Goal: Task Accomplishment & Management: Use online tool/utility

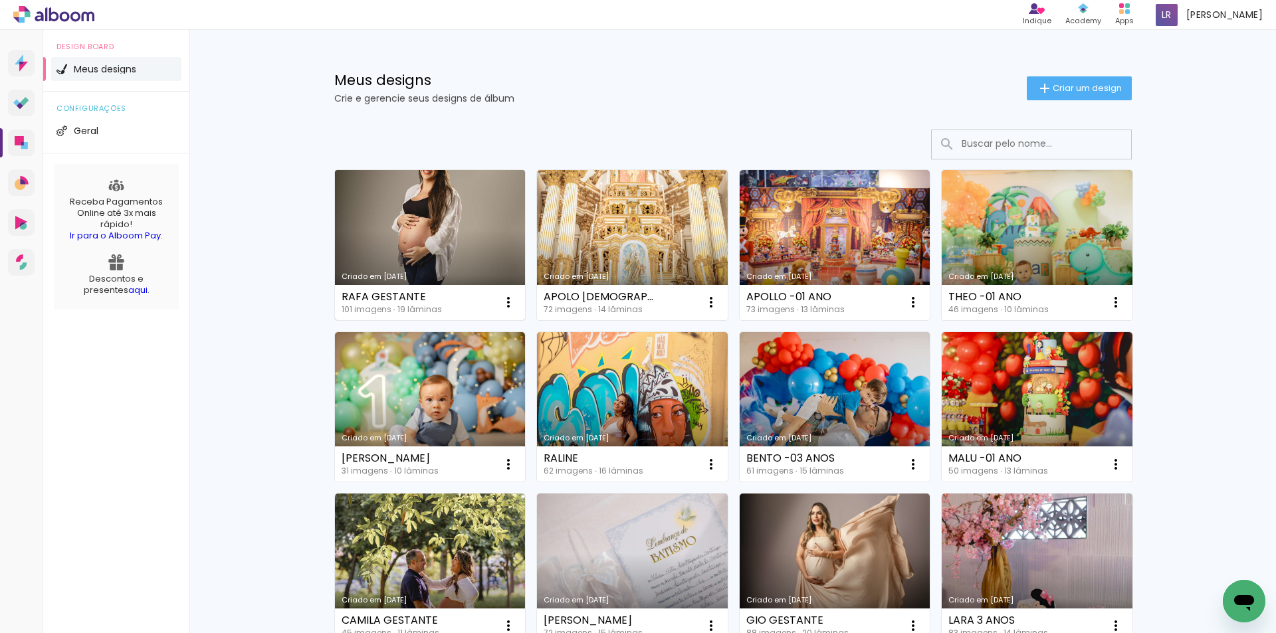
click at [420, 229] on link "Criado em [DATE]" at bounding box center [430, 245] width 191 height 150
